Goal: Task Accomplishment & Management: Manage account settings

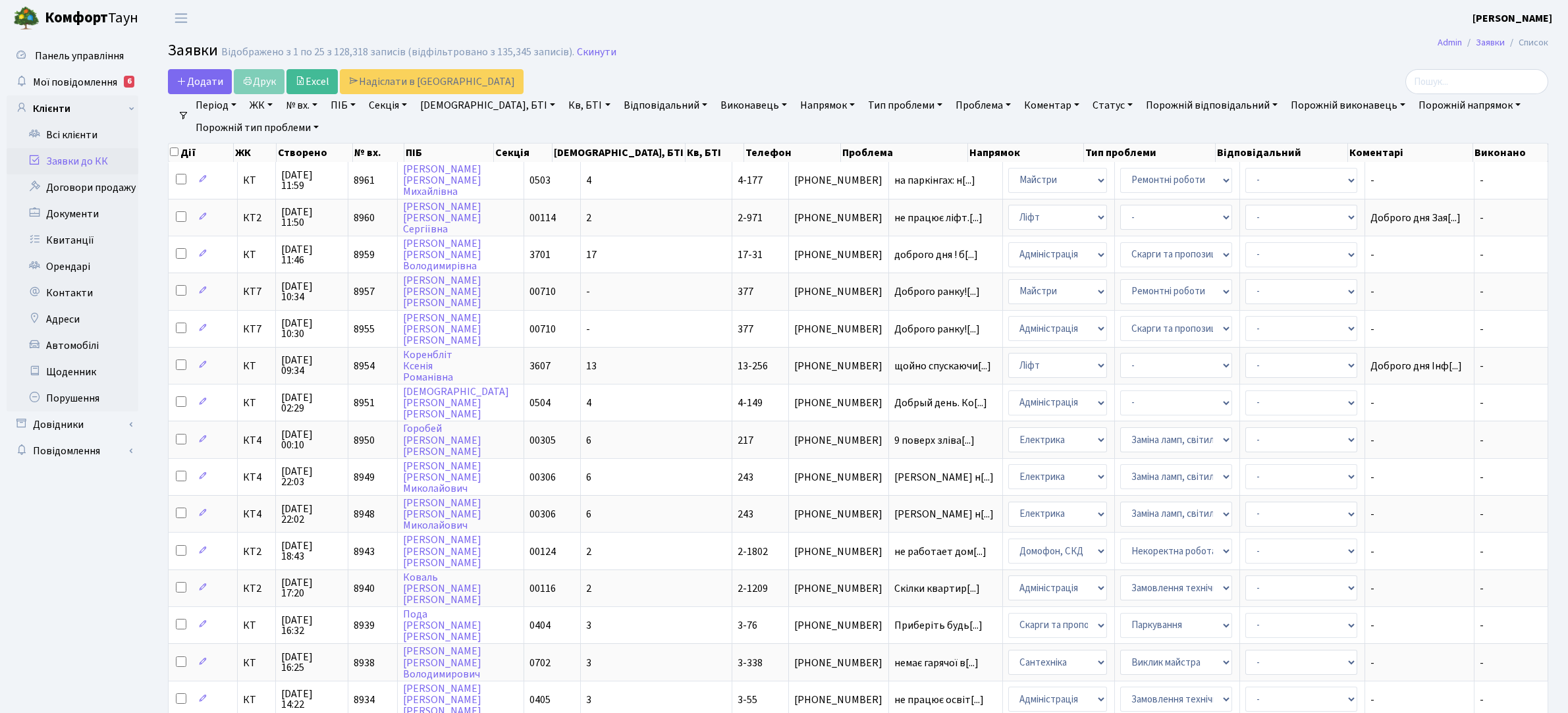
select select "25"
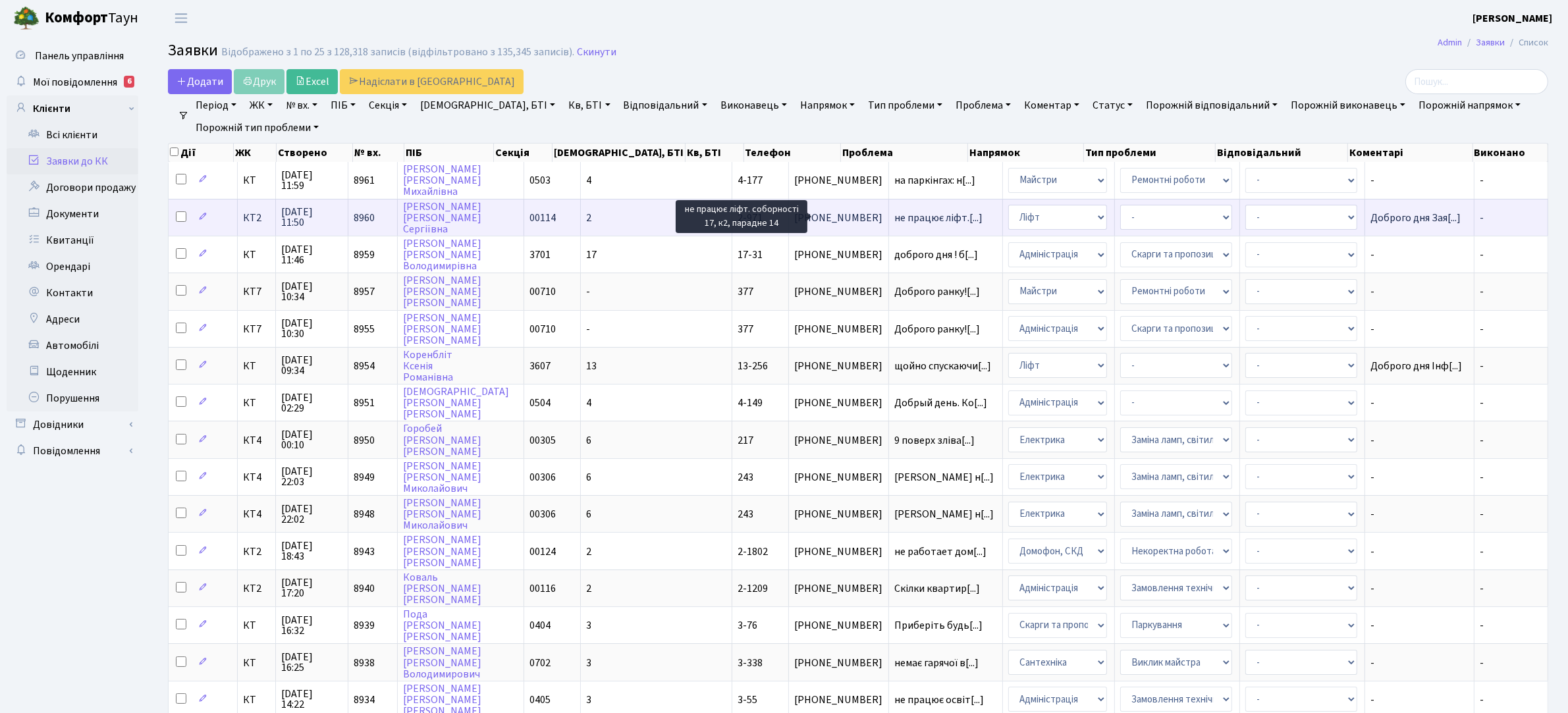
click at [894, 220] on span "не працює ліфт.[...]" at bounding box center [938, 218] width 89 height 14
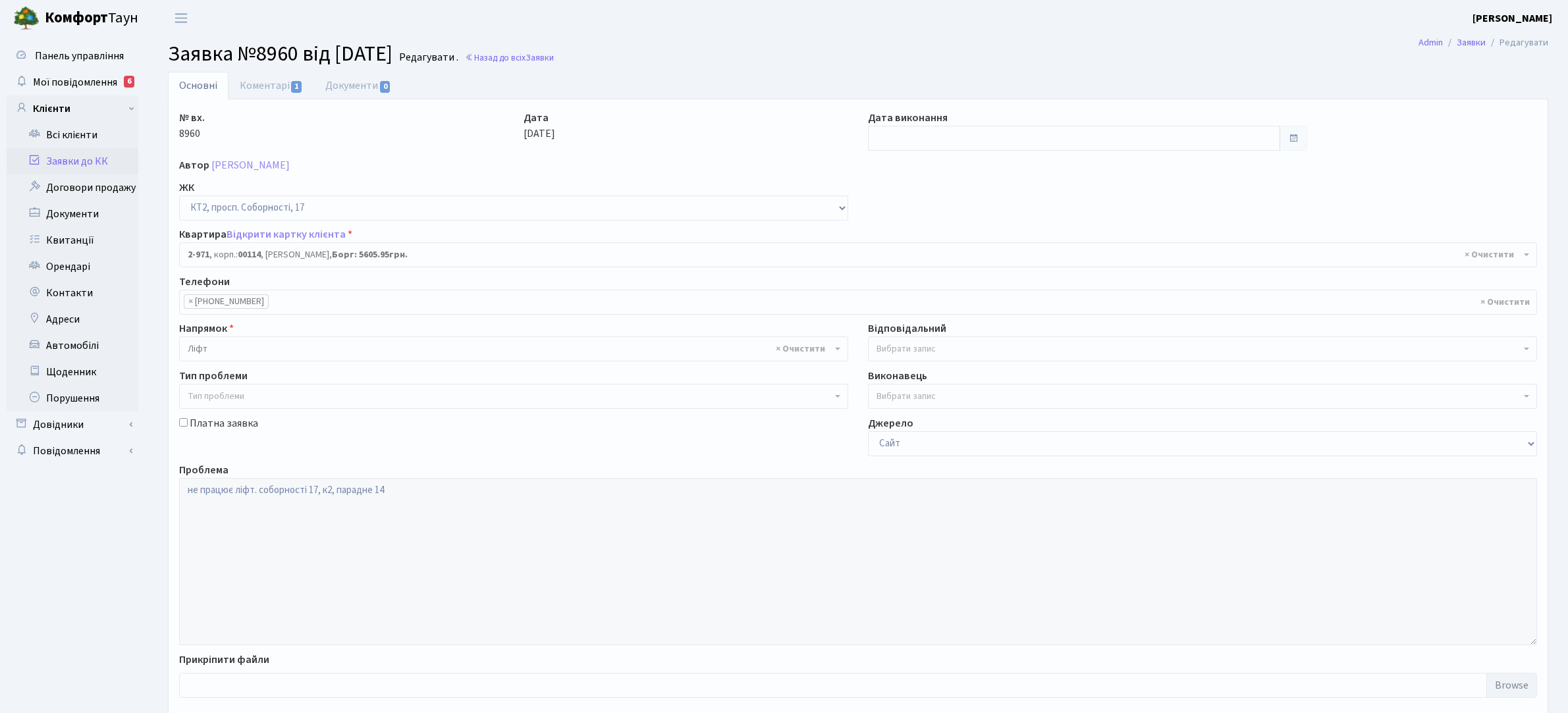
select select "16022"
click at [980, 143] on input "text" at bounding box center [1074, 138] width 412 height 25
click at [996, 229] on td "12" at bounding box center [1000, 225] width 20 height 20
type input "[DATE]"
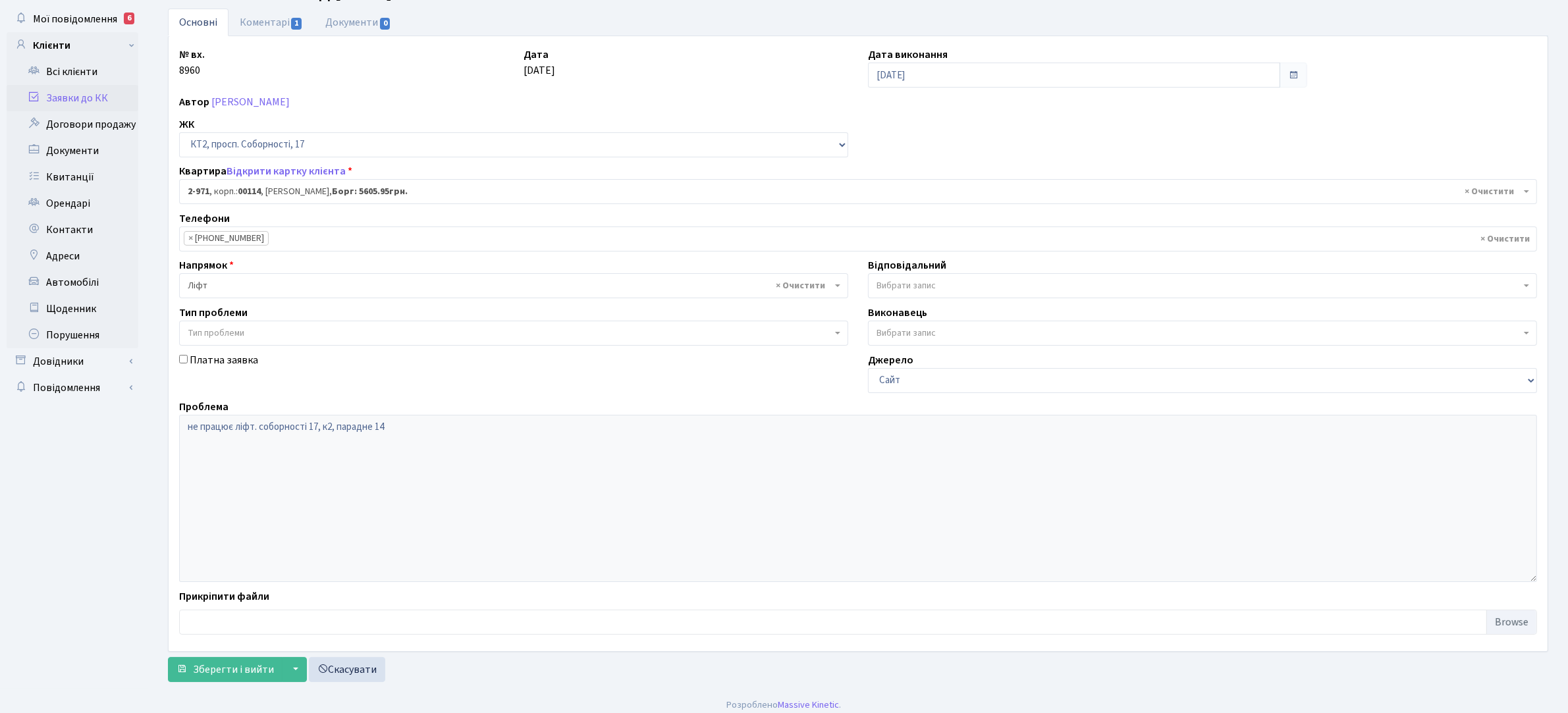
scroll to position [73, 0]
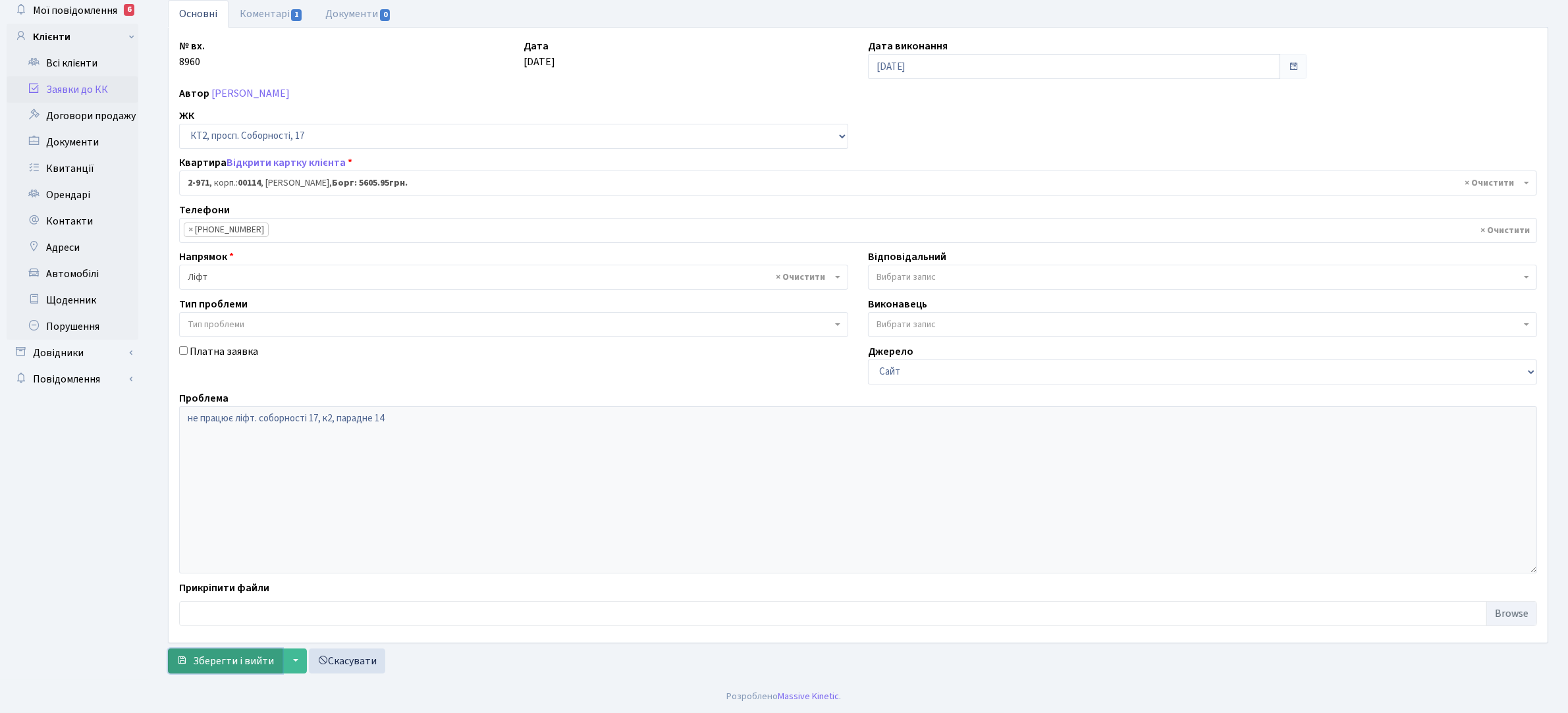
click at [211, 655] on span "Зберегти і вийти" at bounding box center [233, 661] width 81 height 14
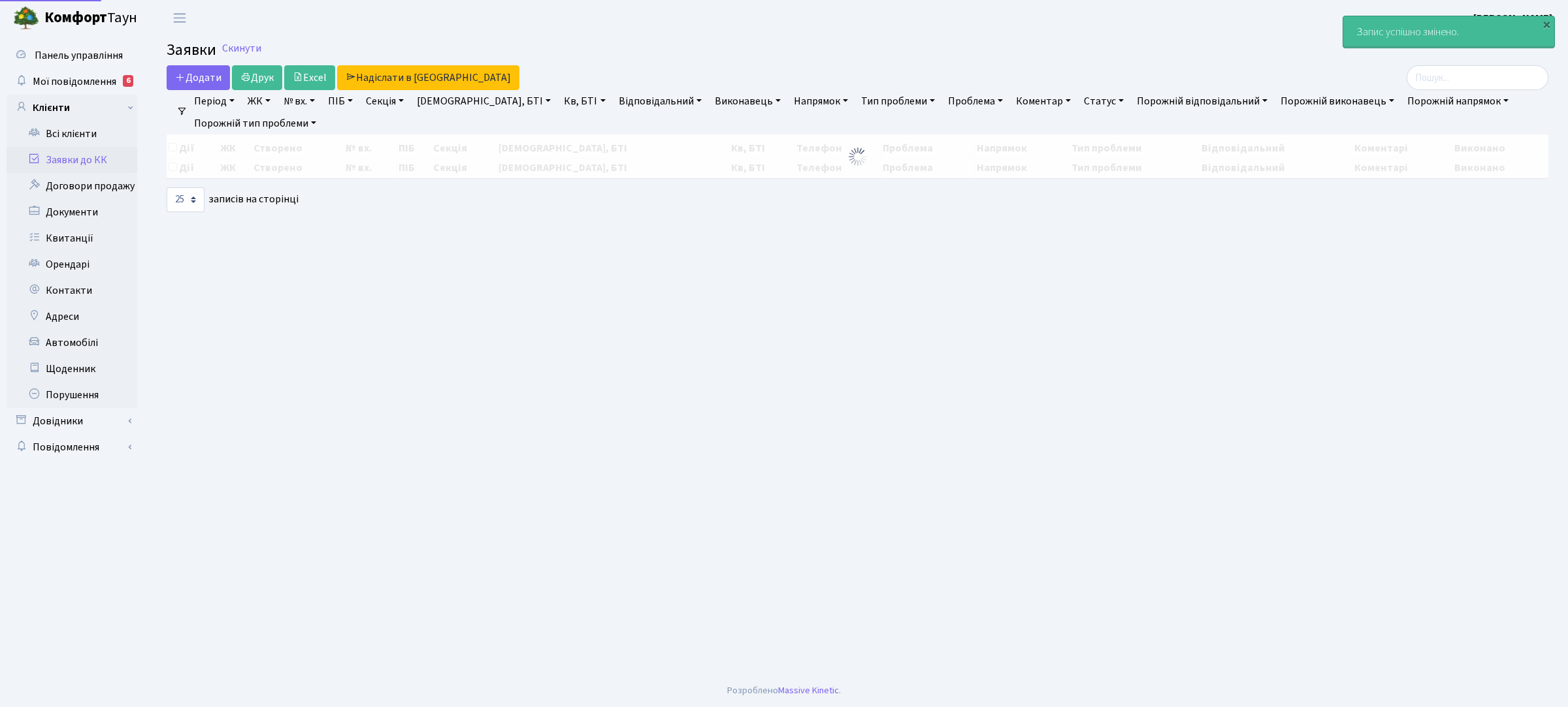
select select "25"
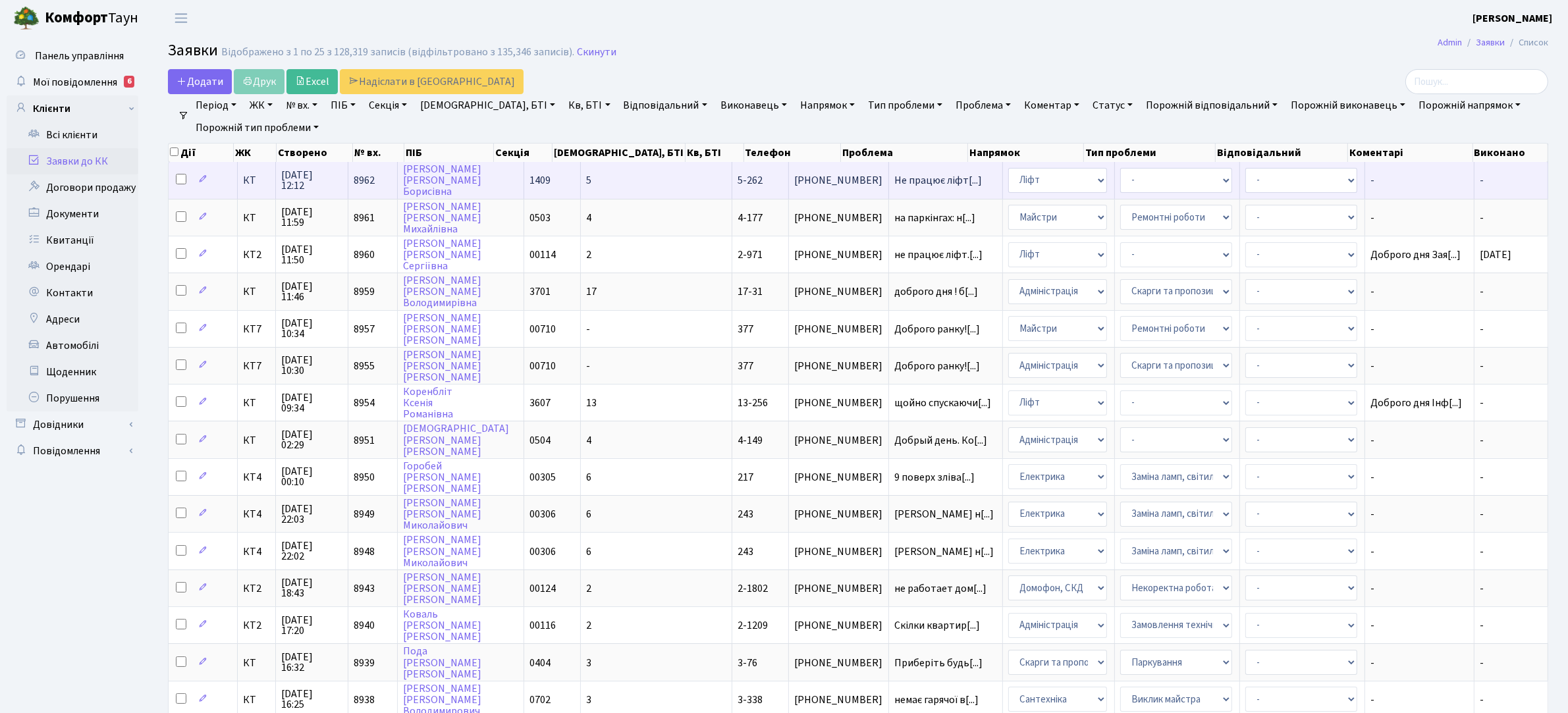
click at [900, 178] on span "Не працює ліфт[...]" at bounding box center [946, 180] width 103 height 10
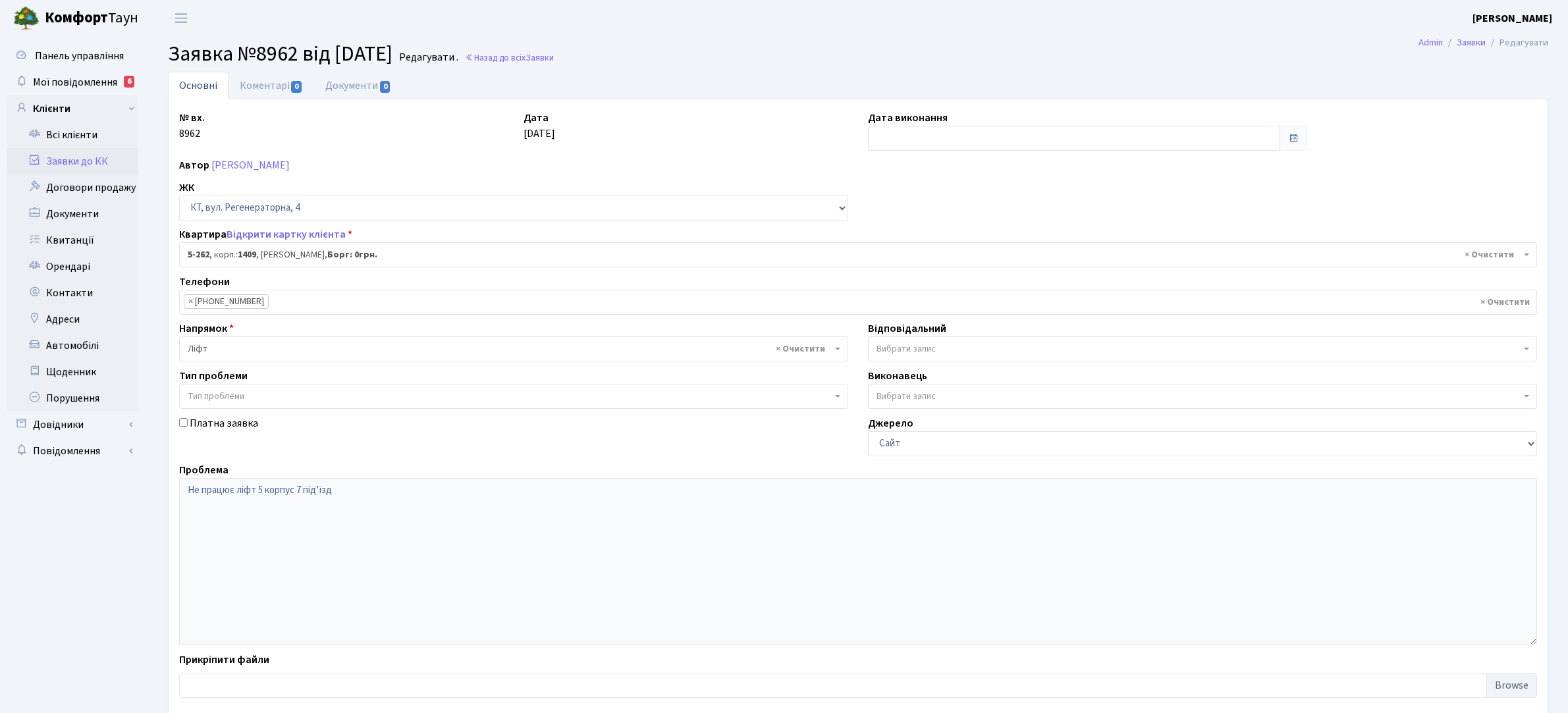
select select "2273"
click at [60, 159] on link "Заявки до КК" at bounding box center [73, 161] width 132 height 26
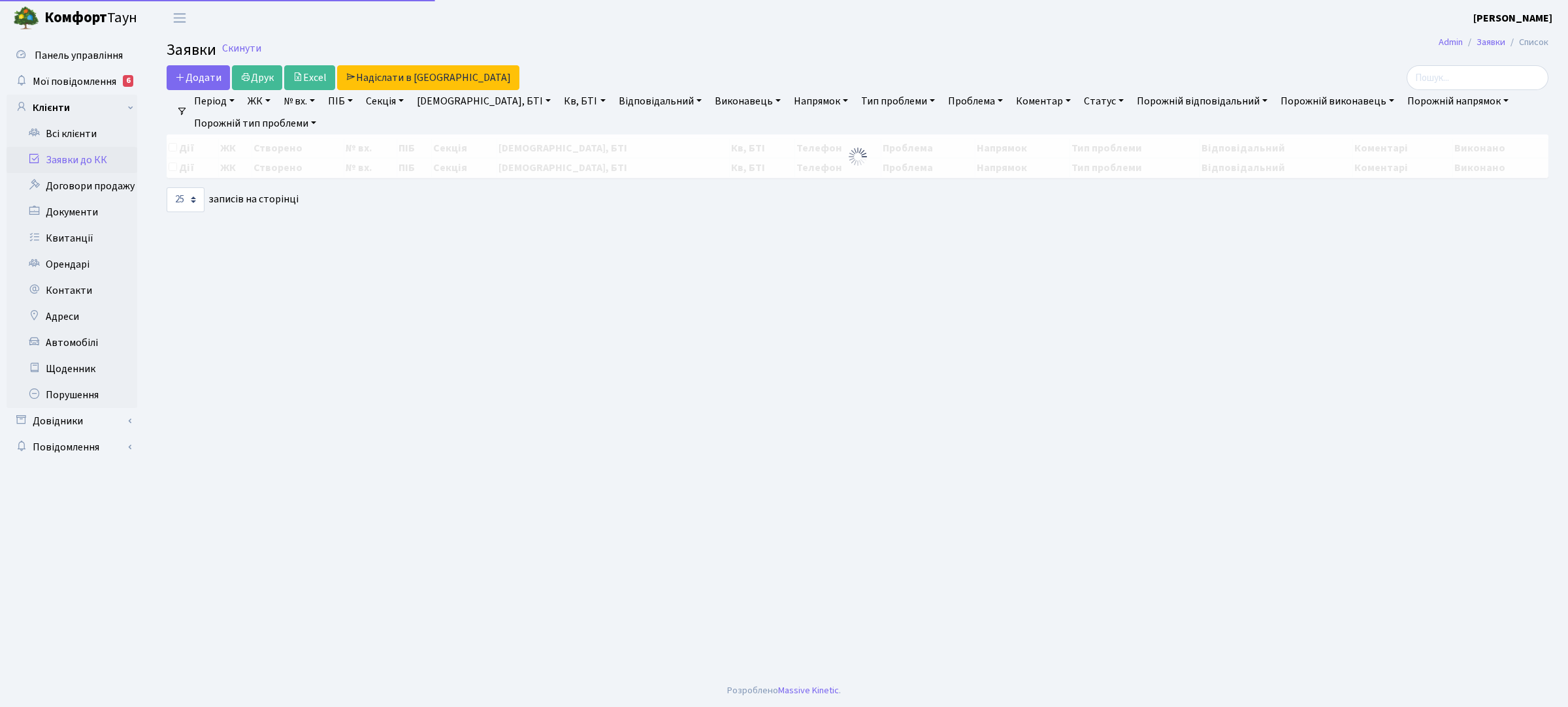
select select "25"
